Goal: Information Seeking & Learning: Learn about a topic

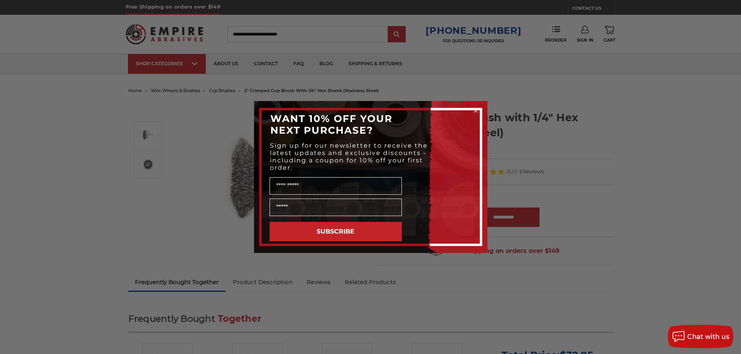
click at [477, 113] on circle "Close dialog" at bounding box center [475, 110] width 7 height 7
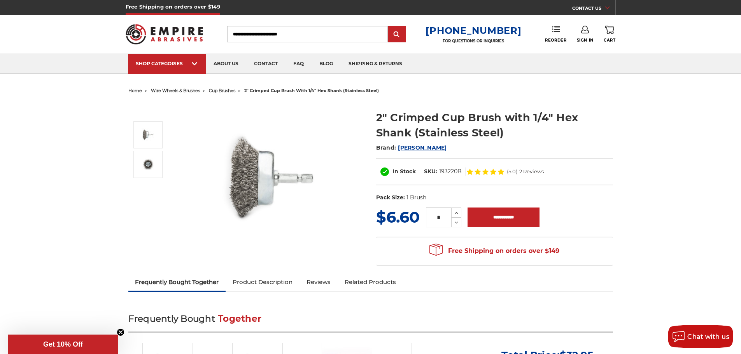
click at [318, 202] on img at bounding box center [273, 180] width 156 height 156
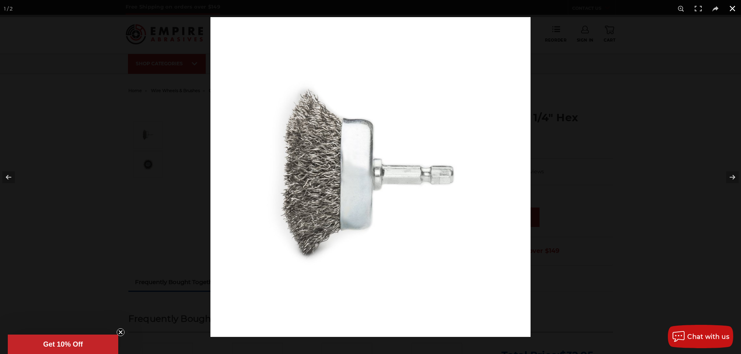
click at [563, 140] on div at bounding box center [580, 194] width 741 height 354
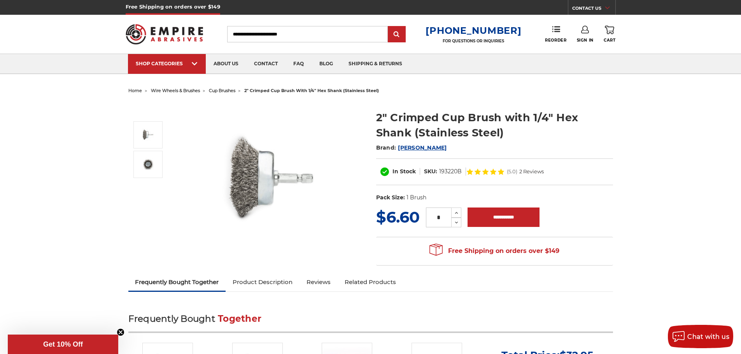
click at [377, 156] on div "2" Crimped Cup Brush with 1/4" Hex Shank (Stainless Steel) Brand: Mercer In Sto…" at bounding box center [494, 158] width 237 height 96
click at [385, 156] on div "2" Crimped Cup Brush with 1/4" Hex Shank (Stainless Steel) Brand: Mercer In Sto…" at bounding box center [494, 158] width 237 height 96
click at [384, 155] on div "2" Crimped Cup Brush with 1/4" Hex Shank (Stainless Steel) Brand: Mercer In Sto…" at bounding box center [494, 158] width 237 height 96
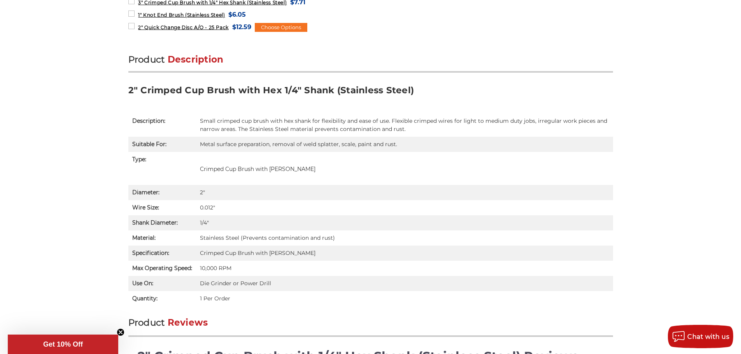
scroll to position [117, 0]
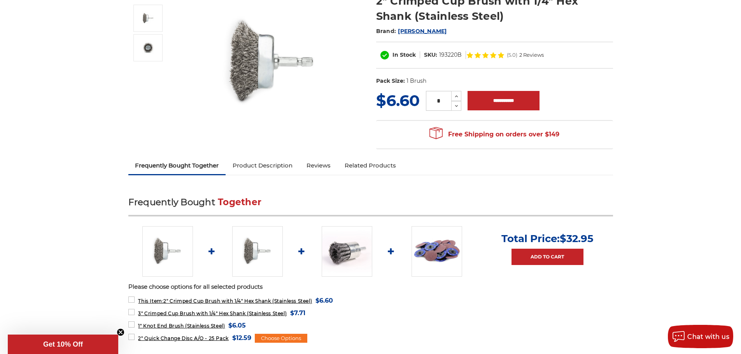
click at [348, 247] on img at bounding box center [347, 251] width 51 height 51
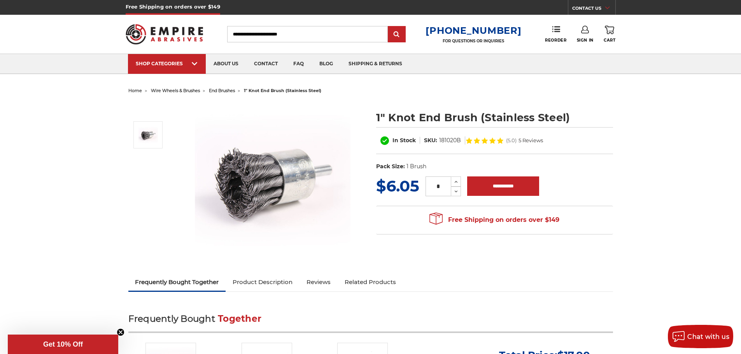
click at [220, 87] on li "end brushes" at bounding box center [217, 90] width 35 height 11
click at [217, 93] on span "end brushes" at bounding box center [222, 90] width 26 height 5
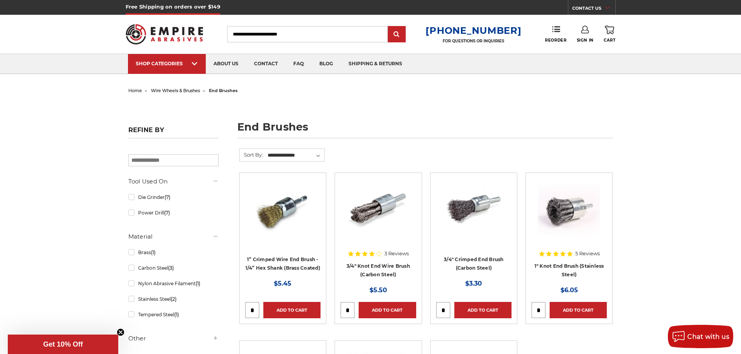
click at [186, 88] on span "wire wheels & brushes" at bounding box center [175, 90] width 49 height 5
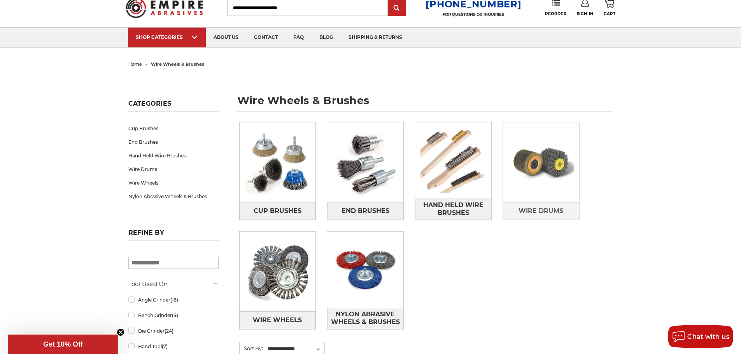
scroll to position [39, 0]
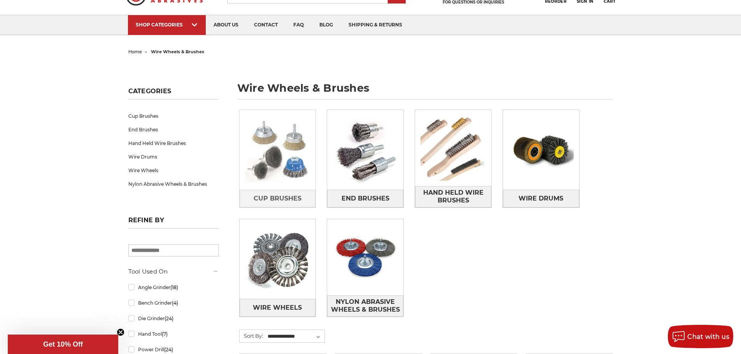
click at [284, 154] on img at bounding box center [278, 150] width 76 height 76
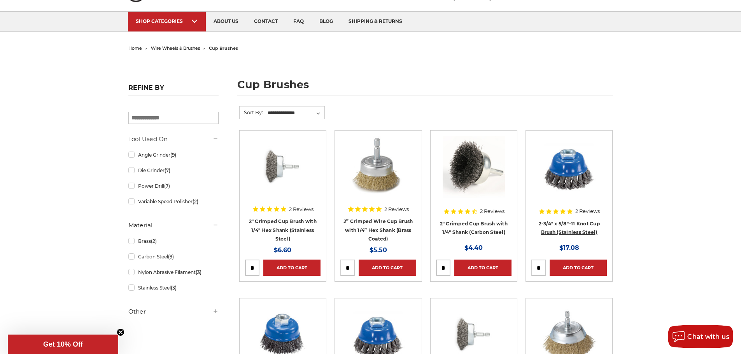
scroll to position [39, 0]
